Goal: Information Seeking & Learning: Learn about a topic

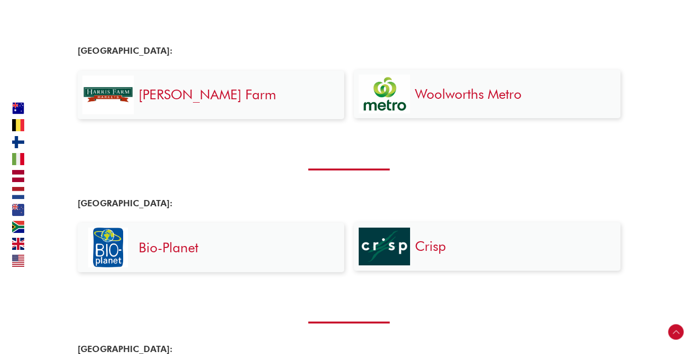
scroll to position [406, 0]
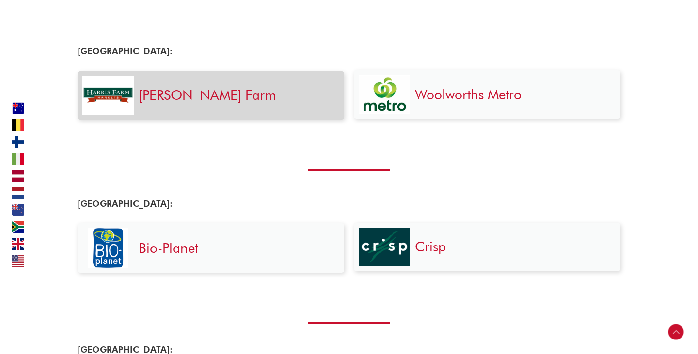
click at [217, 98] on h3 "Harris Farm" at bounding box center [237, 94] width 196 height 17
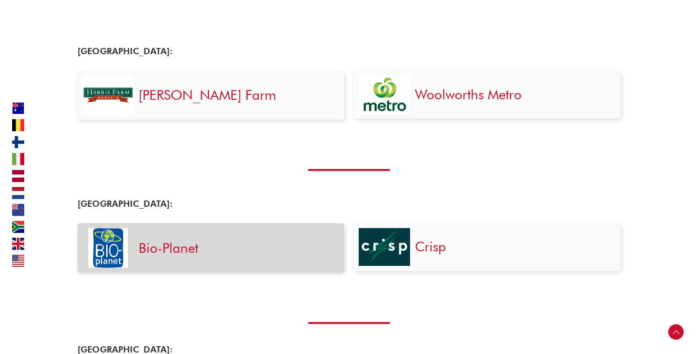
click at [225, 247] on h3 "Bio-Planet" at bounding box center [237, 247] width 196 height 17
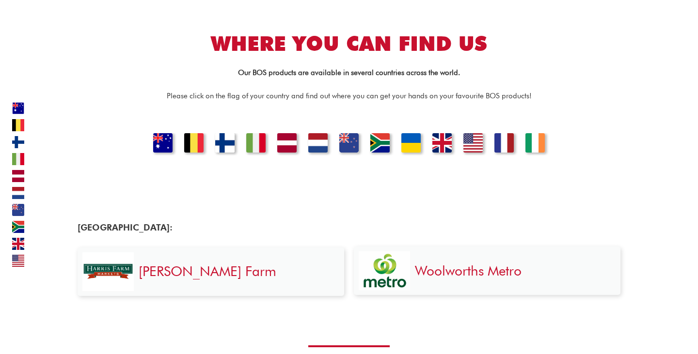
scroll to position [0, 0]
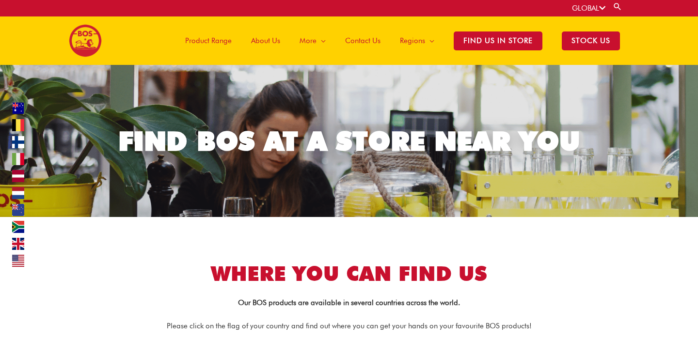
click at [219, 43] on span "Product Range" at bounding box center [208, 40] width 47 height 29
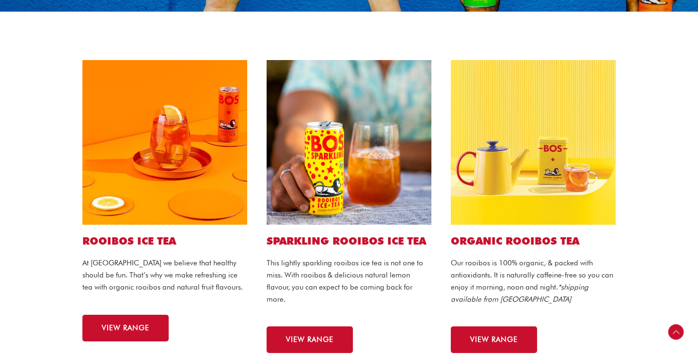
scroll to position [215, 0]
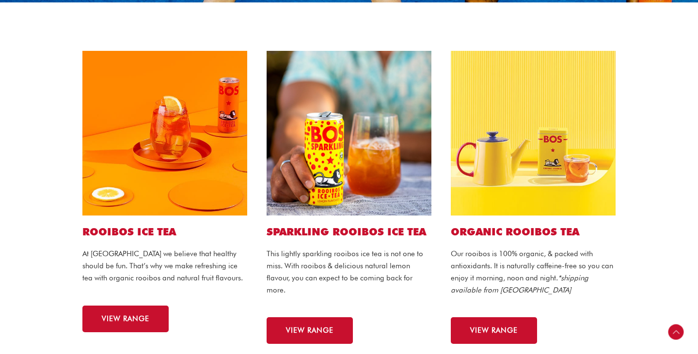
click at [345, 90] on img at bounding box center [348, 133] width 165 height 165
click at [319, 331] on span "VIEW RANGE" at bounding box center [309, 330] width 47 height 7
click at [124, 315] on span "VIEW RANGE" at bounding box center [125, 318] width 47 height 7
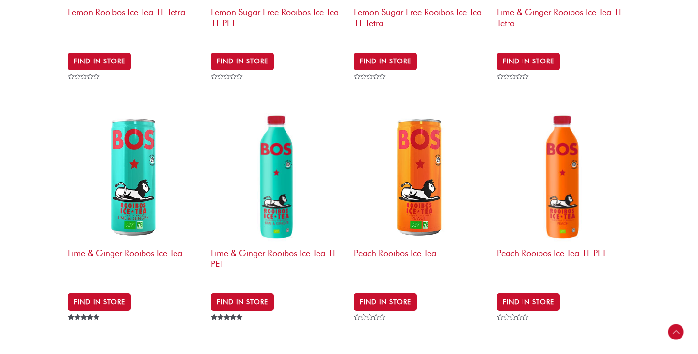
scroll to position [766, 0]
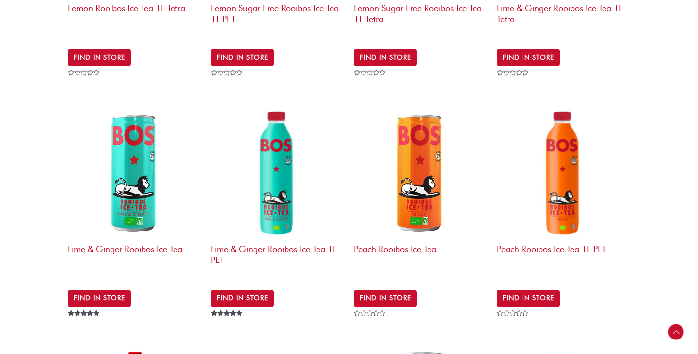
click at [431, 182] on img at bounding box center [420, 172] width 133 height 133
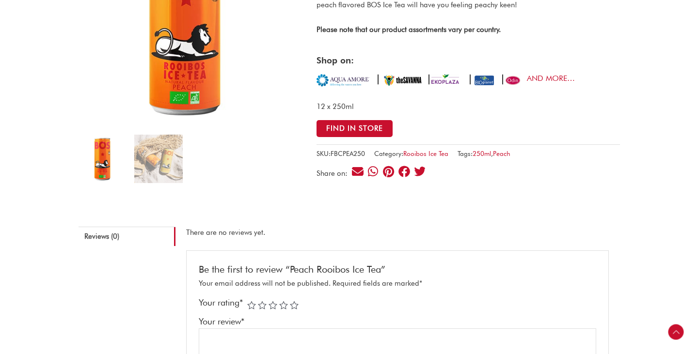
scroll to position [192, 0]
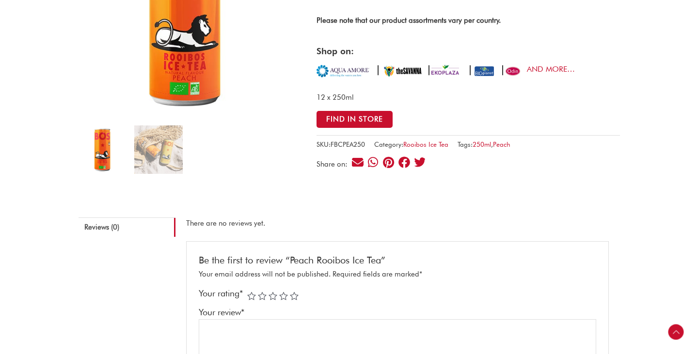
click at [346, 73] on img at bounding box center [342, 70] width 53 height 15
